Goal: Task Accomplishment & Management: Use online tool/utility

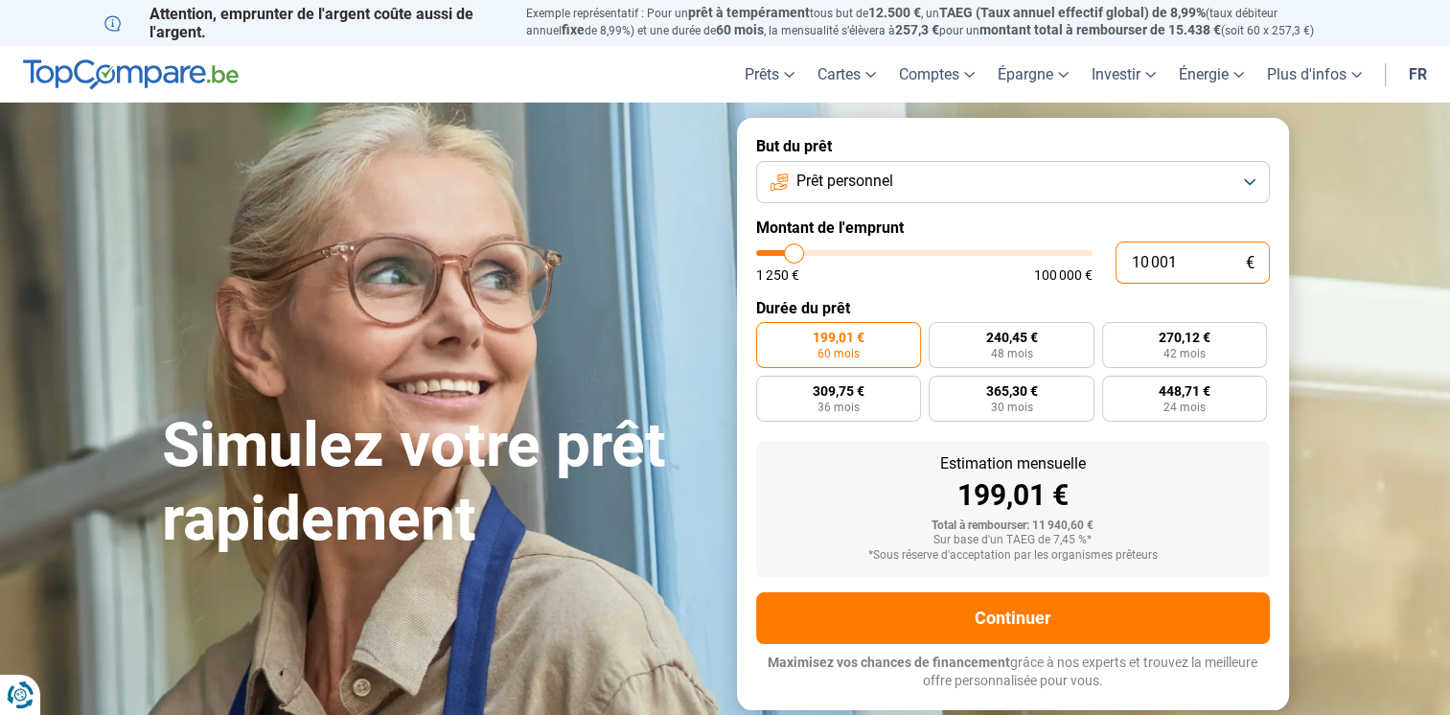
drag, startPoint x: 1175, startPoint y: 267, endPoint x: 1093, endPoint y: 246, distance: 84.9
click at [1093, 246] on div "10 001 € 1 250 € 100 000 €" at bounding box center [1013, 263] width 514 height 42
type input "3"
type input "1250"
type input "30"
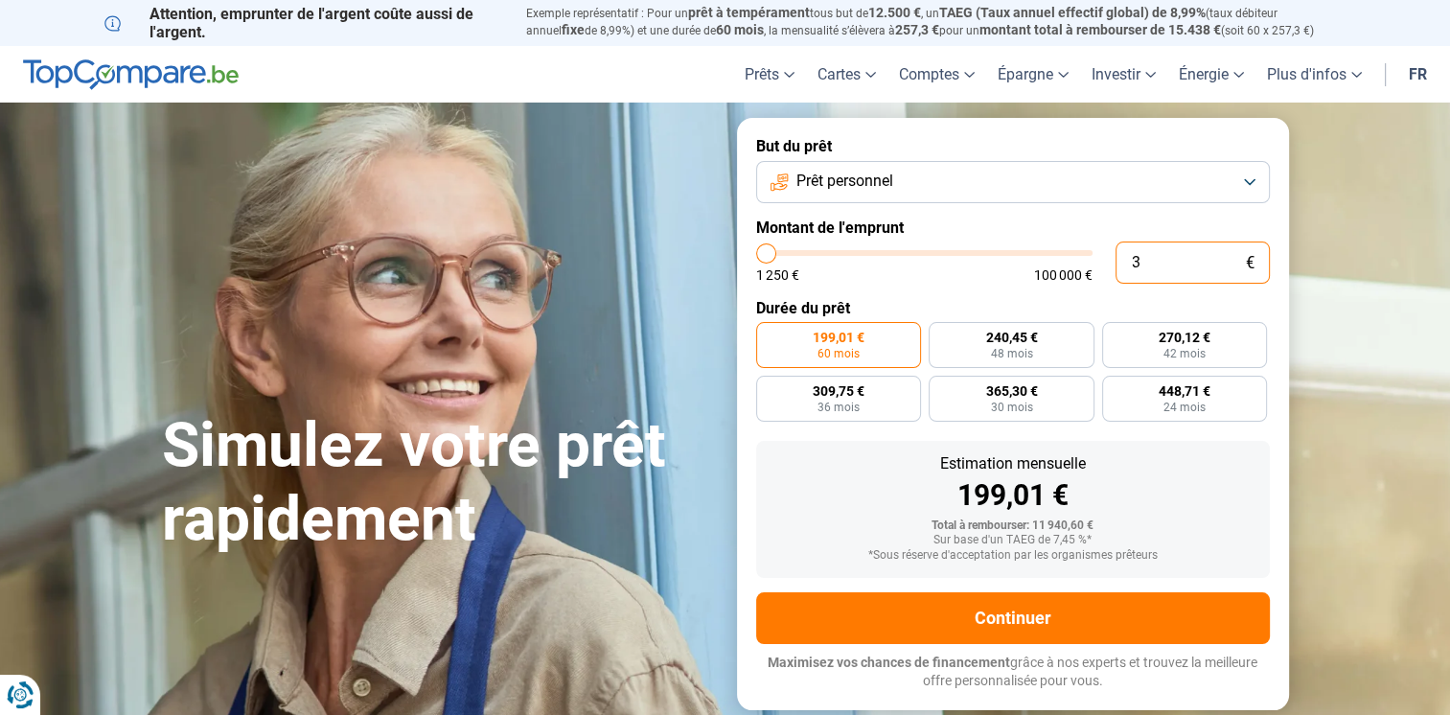
type input "1250"
type input "300"
type input "1250"
type input "3 000"
type input "3000"
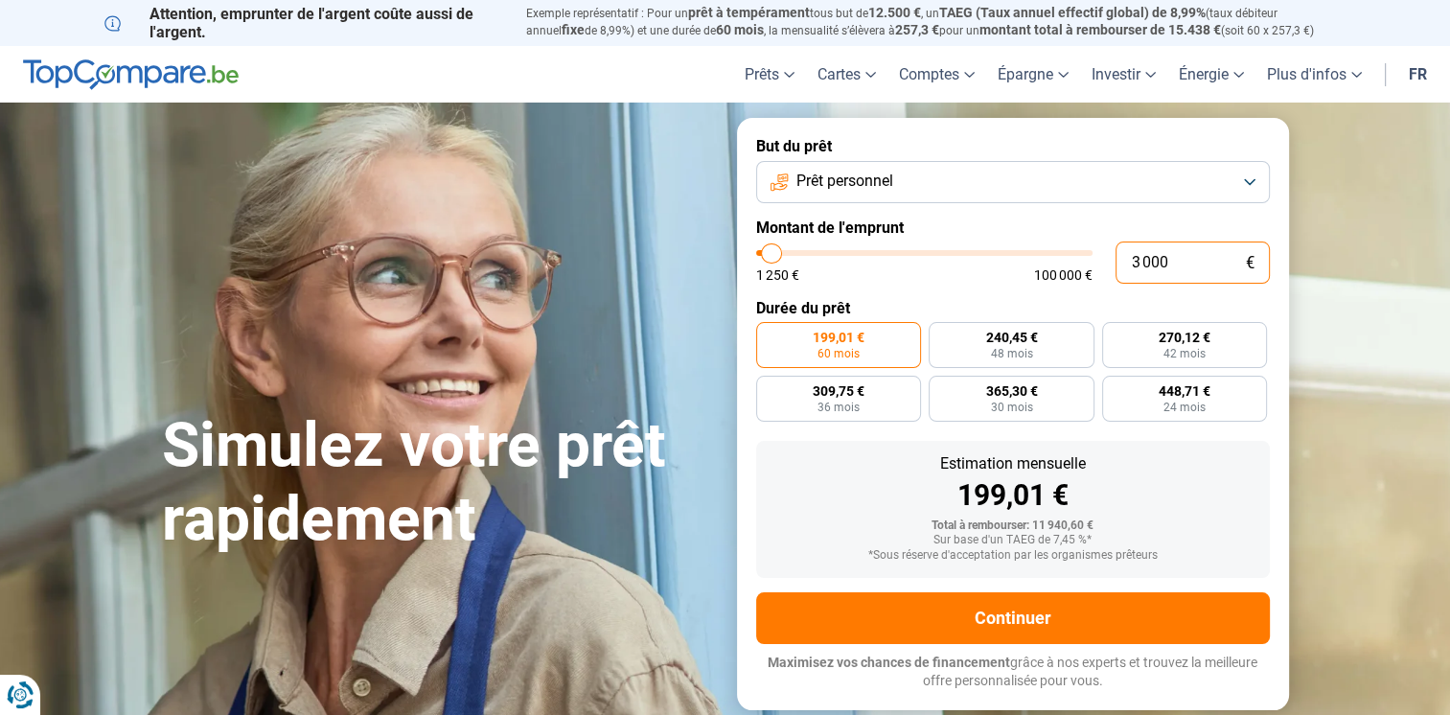
radio input "true"
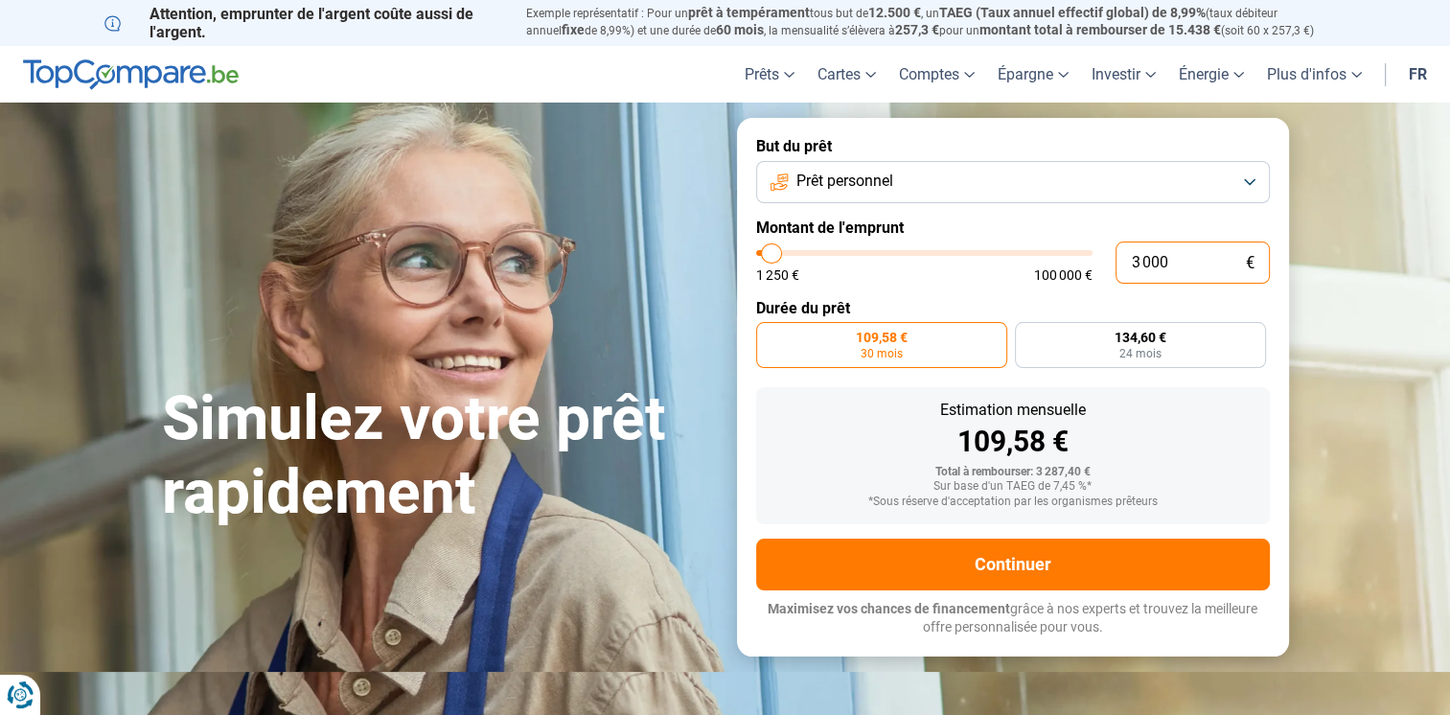
drag, startPoint x: 1179, startPoint y: 262, endPoint x: 1110, endPoint y: 250, distance: 70.0
click at [1110, 250] on div "3 000 € 1 250 € 100 000 €" at bounding box center [1013, 263] width 514 height 42
type input "4"
type input "1250"
type input "40"
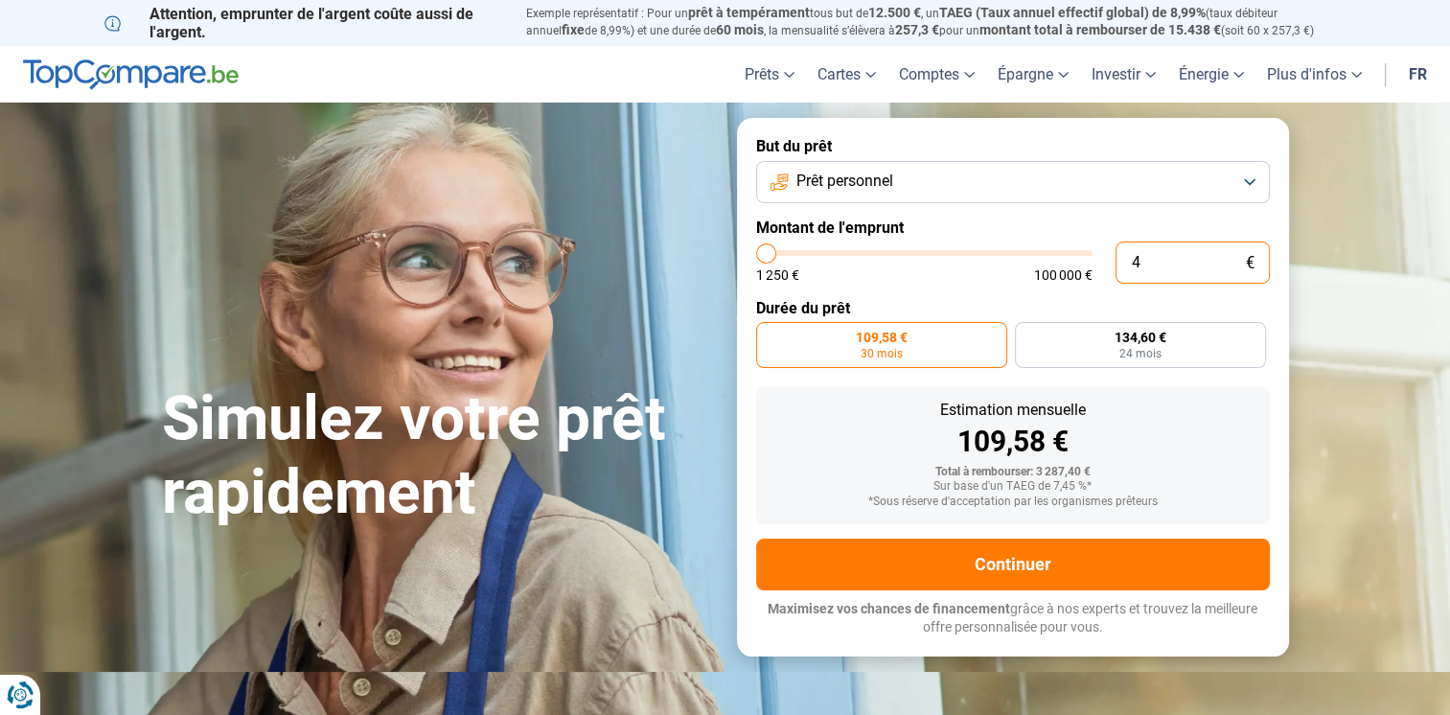
type input "1250"
type input "400"
type input "1250"
type input "4 000"
type input "4000"
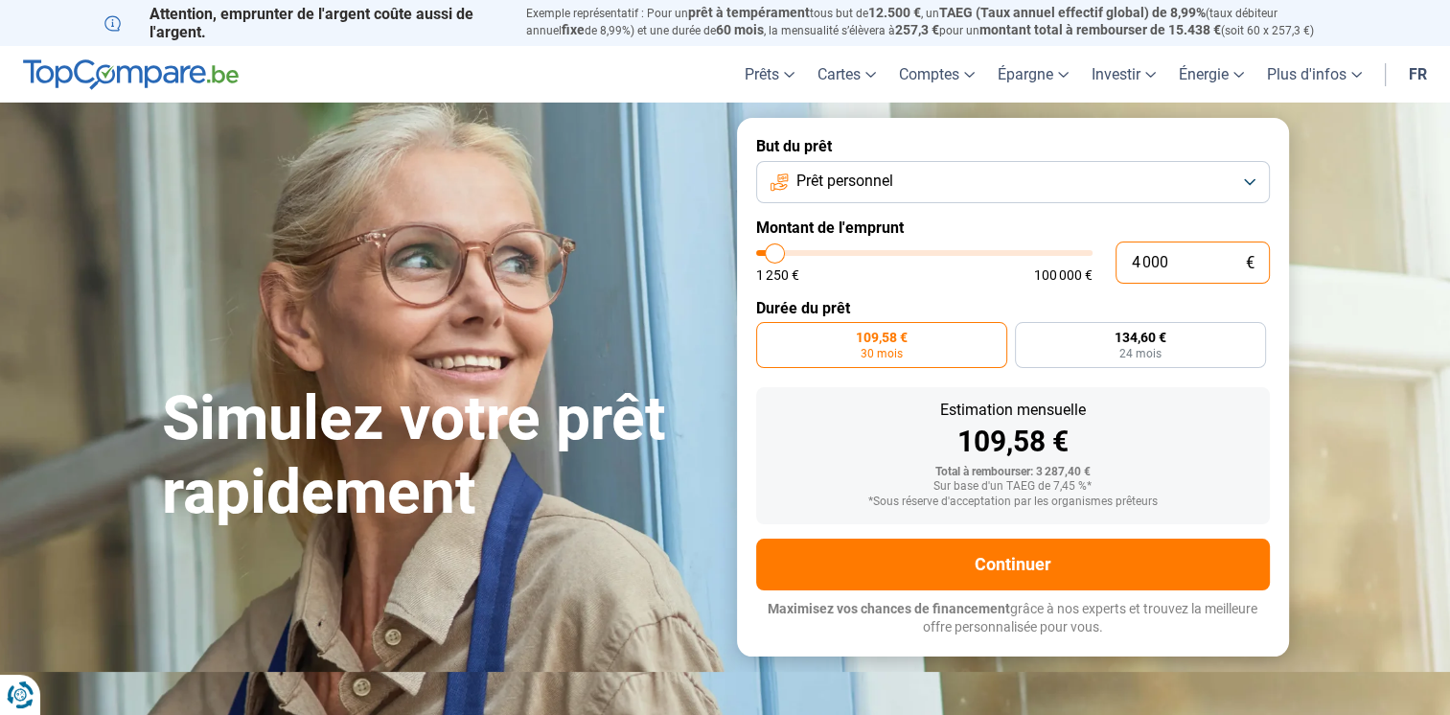
radio input "false"
type input "4 000"
